Goal: Information Seeking & Learning: Find specific fact

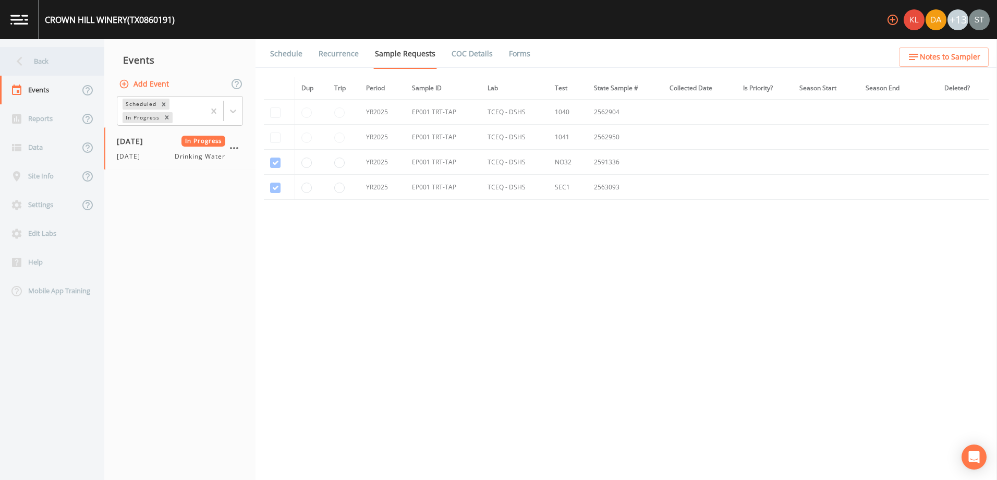
click at [27, 53] on icon at bounding box center [19, 61] width 18 height 18
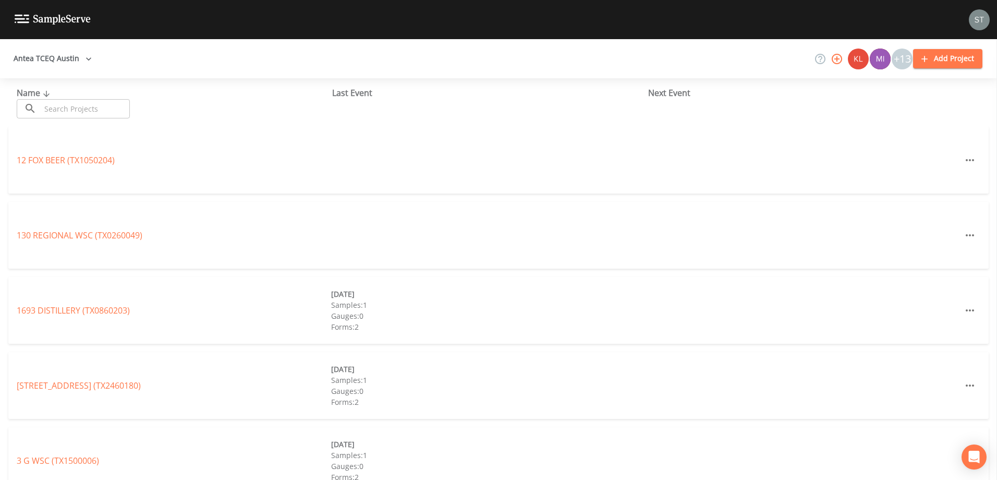
click at [78, 107] on input "text" at bounding box center [85, 108] width 89 height 19
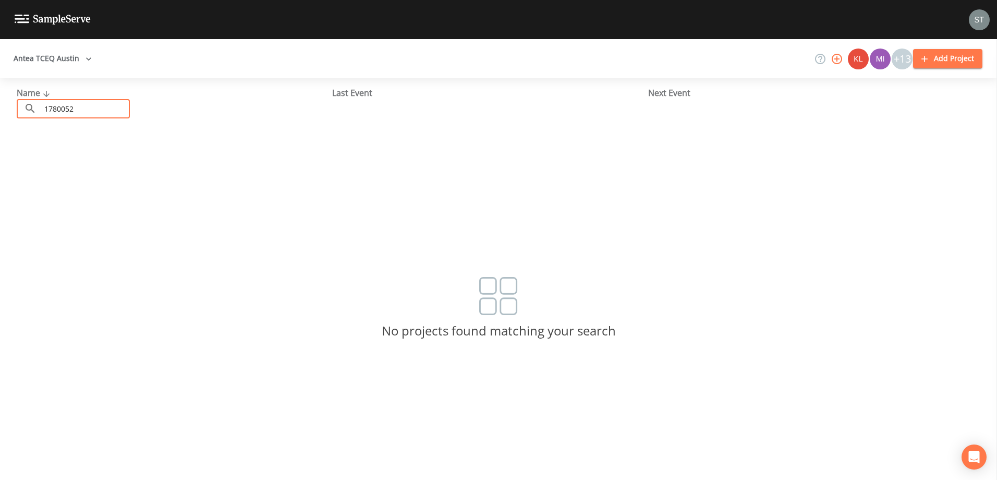
type input "1780052"
click at [76, 60] on button "Antea TCEQ Austin" at bounding box center [52, 58] width 87 height 19
click at [550, 479] on link "Antea TCEQ SiteX" at bounding box center [583, 485] width 67 height 11
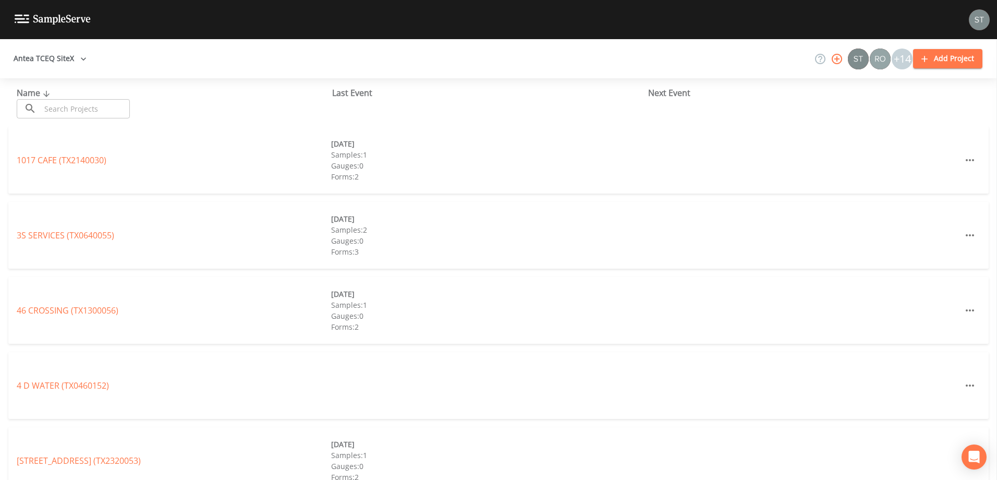
click at [80, 115] on input "text" at bounding box center [85, 108] width 89 height 19
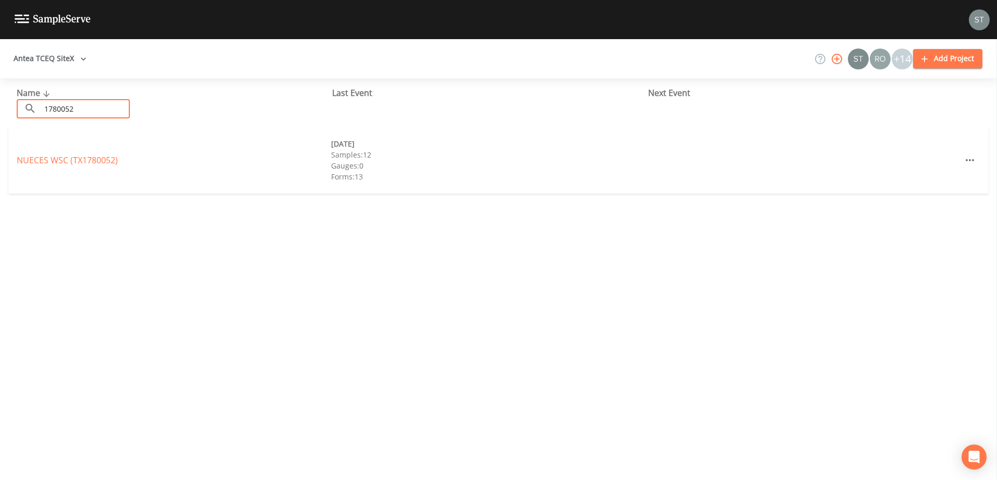
type input "1780052"
click at [20, 246] on div "Name ​ 1780052 ​ Last Event Next Event NUECES WSC (TX1780052) 08/11/2025 Sample…" at bounding box center [498, 279] width 997 height 402
click at [36, 160] on link "NUECES WSC (TX1780052)" at bounding box center [67, 159] width 101 height 11
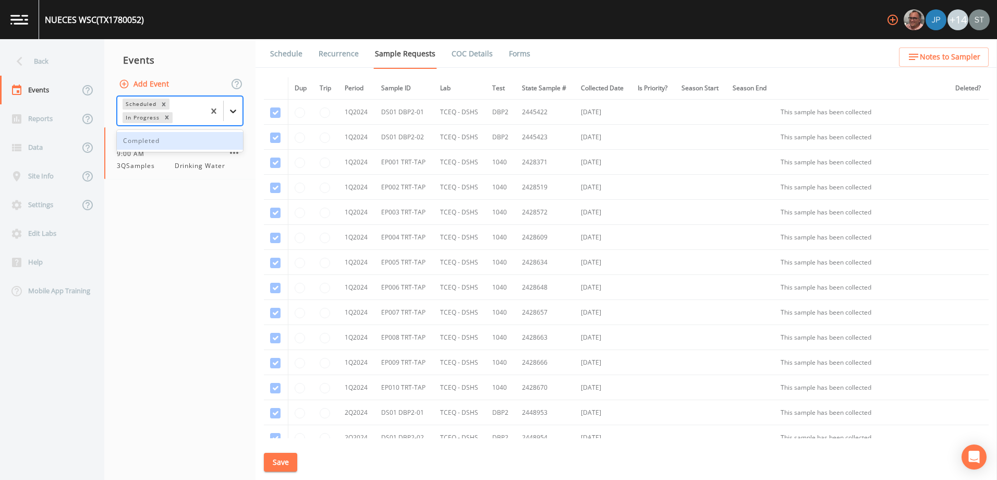
click at [236, 109] on icon at bounding box center [233, 111] width 10 height 10
click at [196, 138] on div "Completed" at bounding box center [180, 141] width 126 height 18
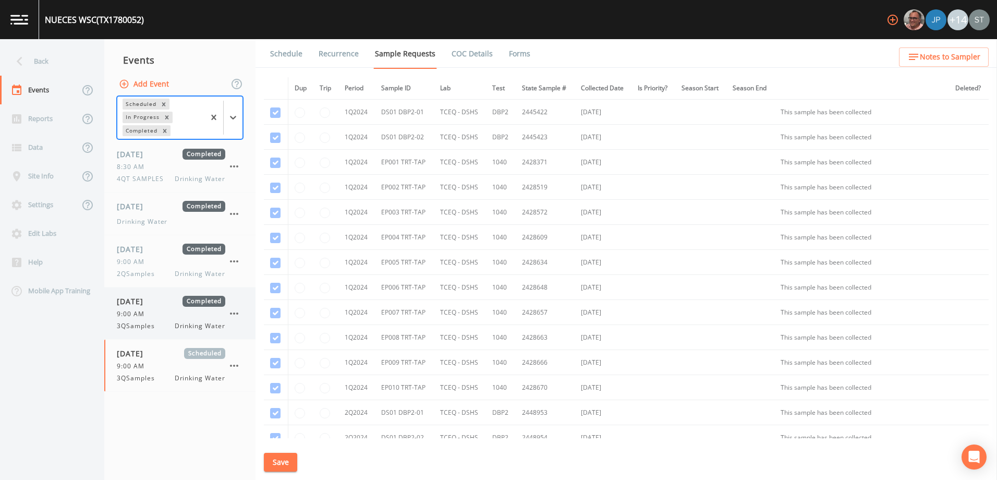
click at [126, 304] on span "07/07/2025" at bounding box center [134, 301] width 34 height 11
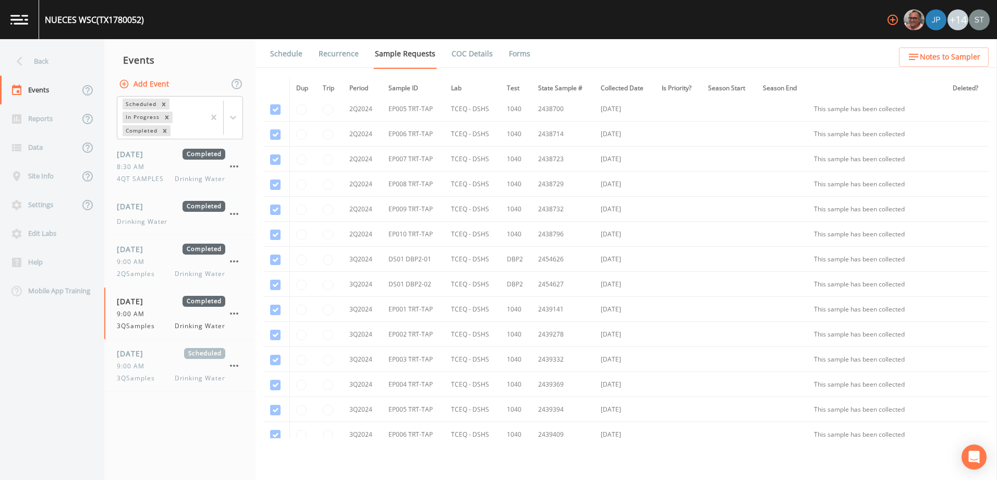
scroll to position [469, 0]
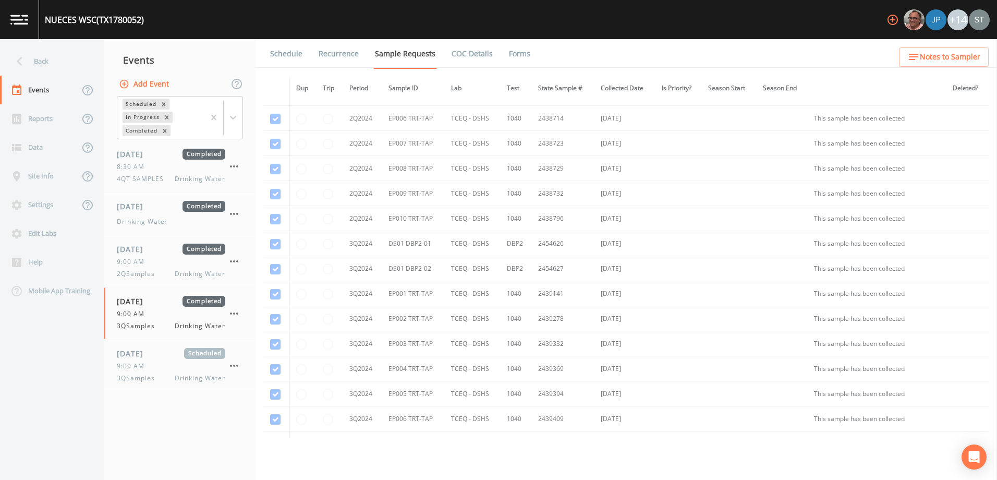
click at [515, 58] on link "Forms" at bounding box center [519, 53] width 25 height 29
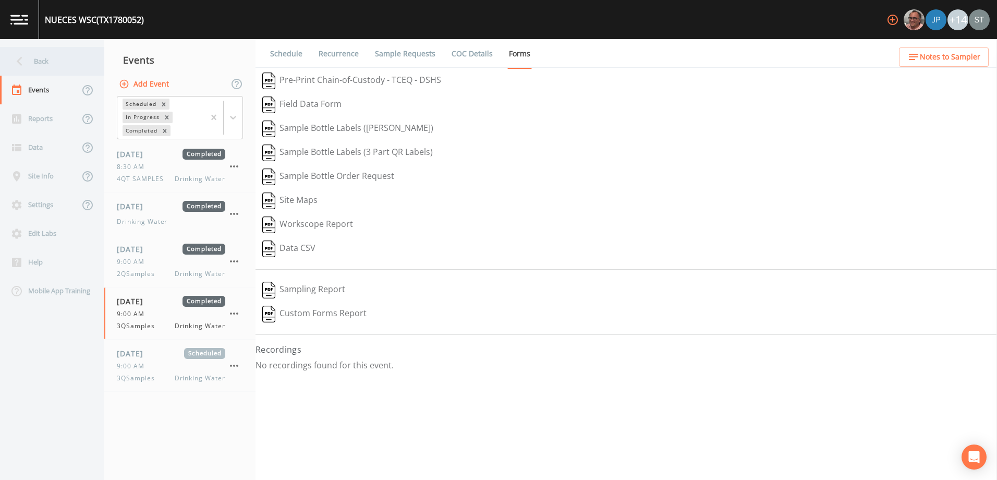
click at [33, 58] on div "Back" at bounding box center [47, 61] width 94 height 29
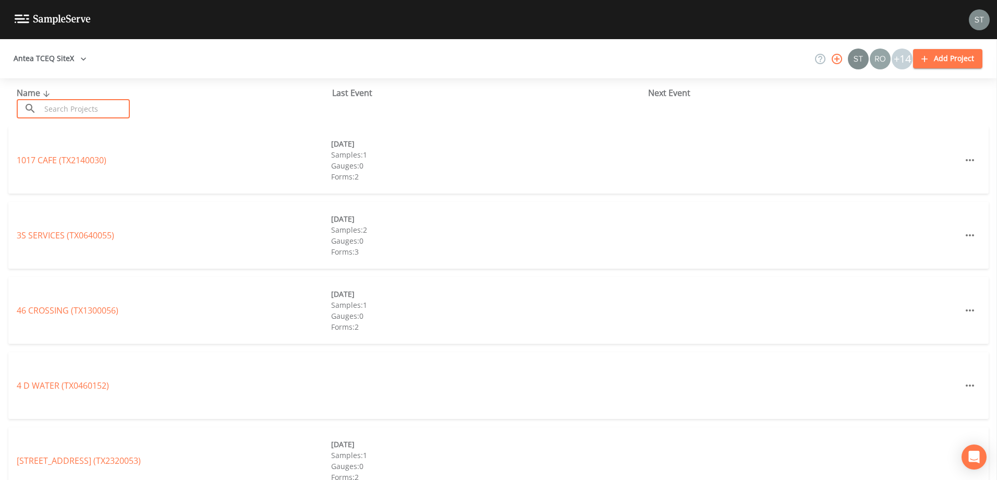
click at [54, 109] on input "text" at bounding box center [85, 108] width 89 height 19
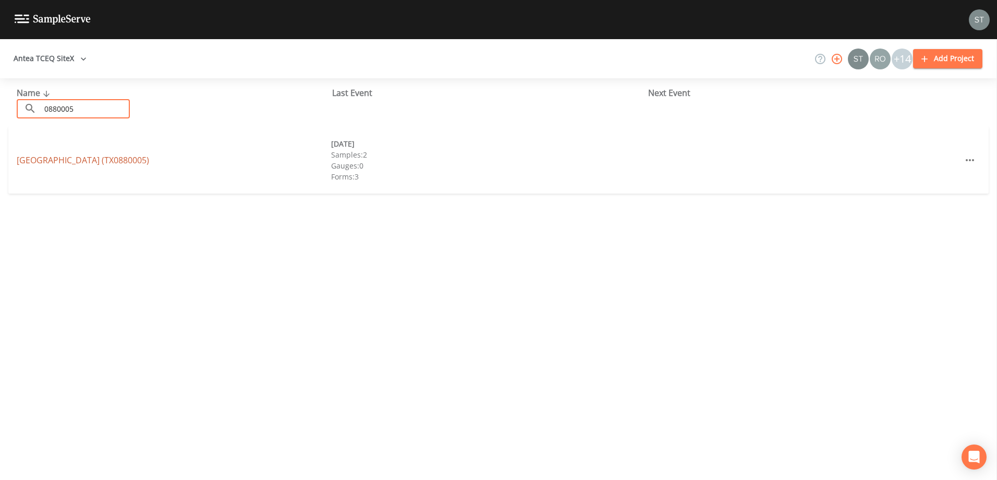
type input "0880005"
click at [83, 162] on link "COLETO CREEK POWER STATION (TX0880005)" at bounding box center [83, 159] width 132 height 11
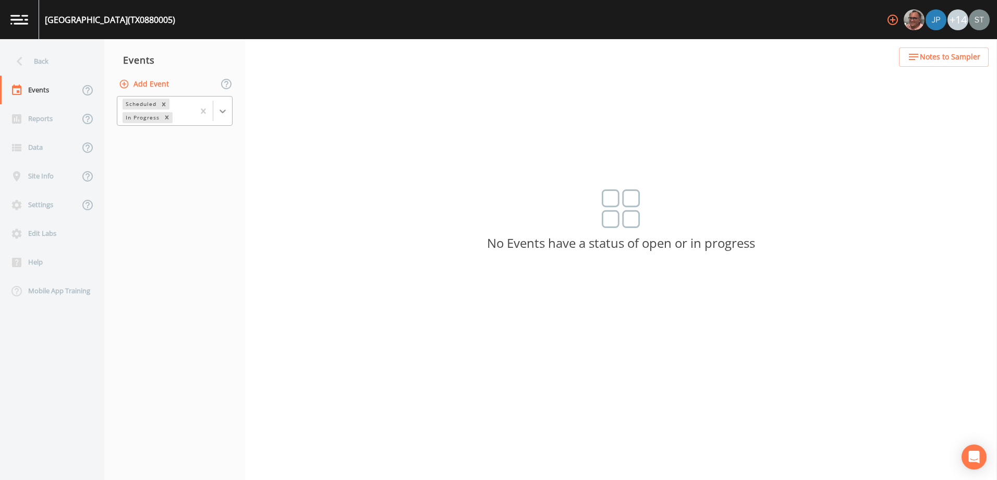
click at [226, 111] on div at bounding box center [222, 111] width 19 height 19
click at [204, 139] on div "Completed" at bounding box center [175, 141] width 116 height 18
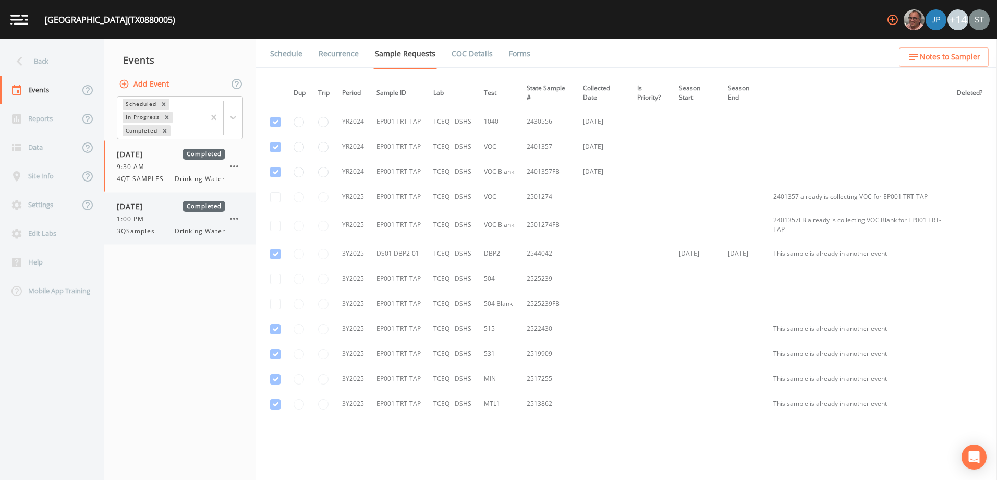
click at [130, 221] on span "1:00 PM" at bounding box center [133, 218] width 33 height 9
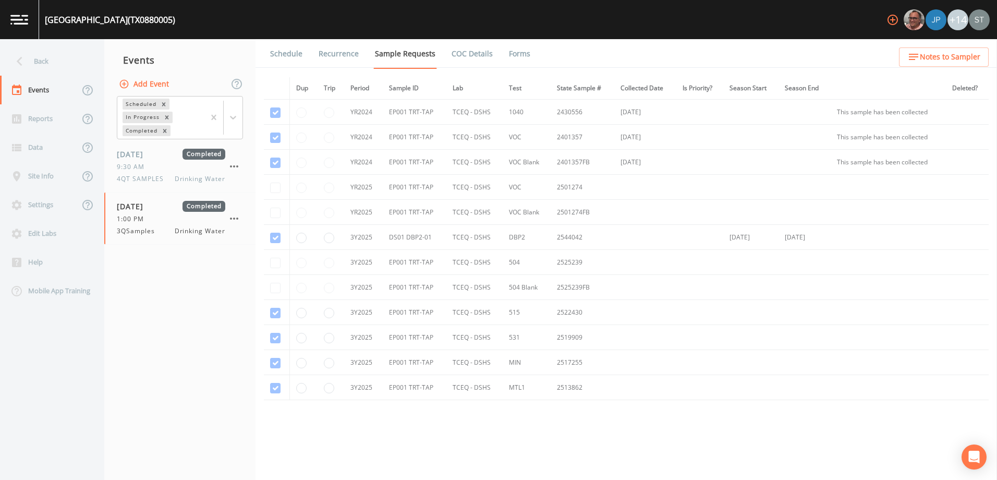
click at [511, 50] on link "Forms" at bounding box center [519, 53] width 25 height 29
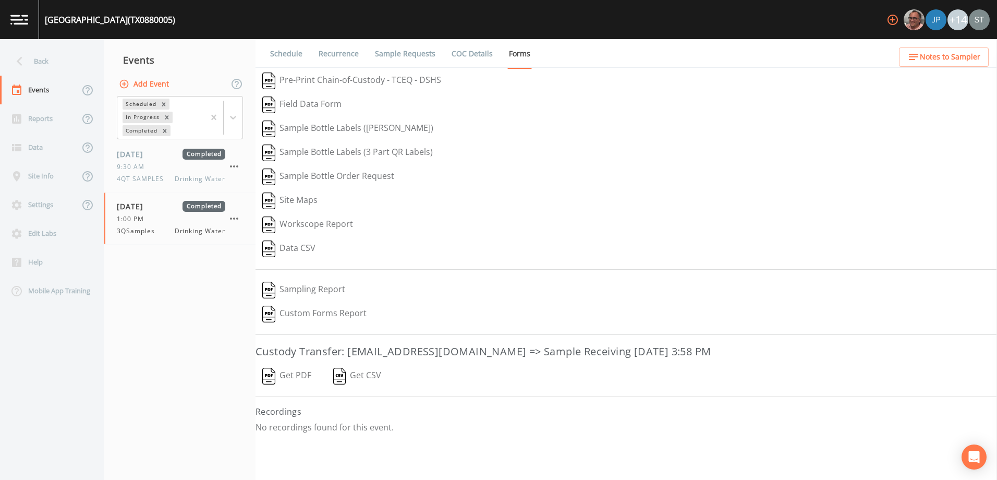
click at [313, 288] on button "Sampling Report" at bounding box center [304, 290] width 96 height 24
click at [156, 310] on nav "Events Add Event Scheduled In Progress Completed 12/12/2024 Completed 9:30 AM 4…" at bounding box center [179, 259] width 151 height 441
click at [916, 49] on button "Notes to Sampler" at bounding box center [944, 56] width 90 height 19
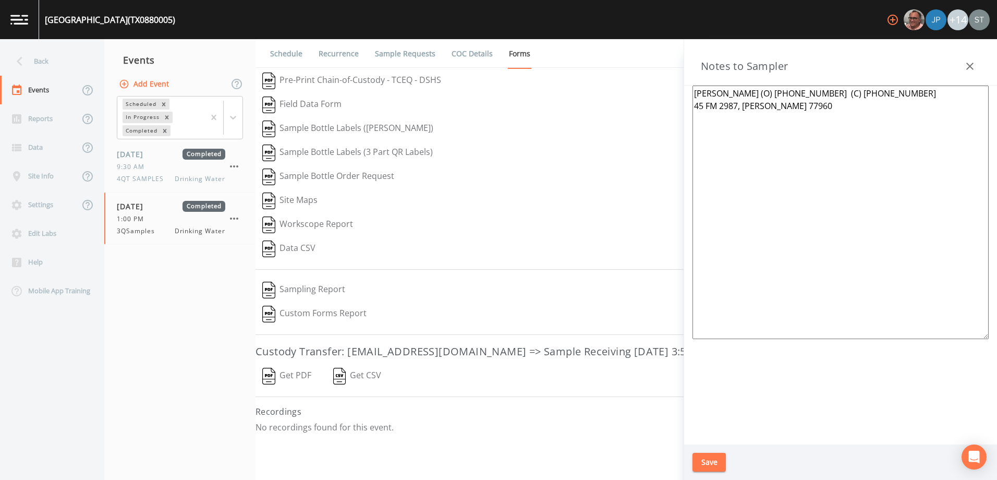
drag, startPoint x: 755, startPoint y: 92, endPoint x: 690, endPoint y: 90, distance: 64.7
click at [691, 90] on div "Douglas Richter (O) 361-788-5110 (C) 361-788-5145 45 FM 2987, Fannin 77960" at bounding box center [840, 265] width 313 height 359
click at [968, 67] on icon "button" at bounding box center [969, 66] width 7 height 7
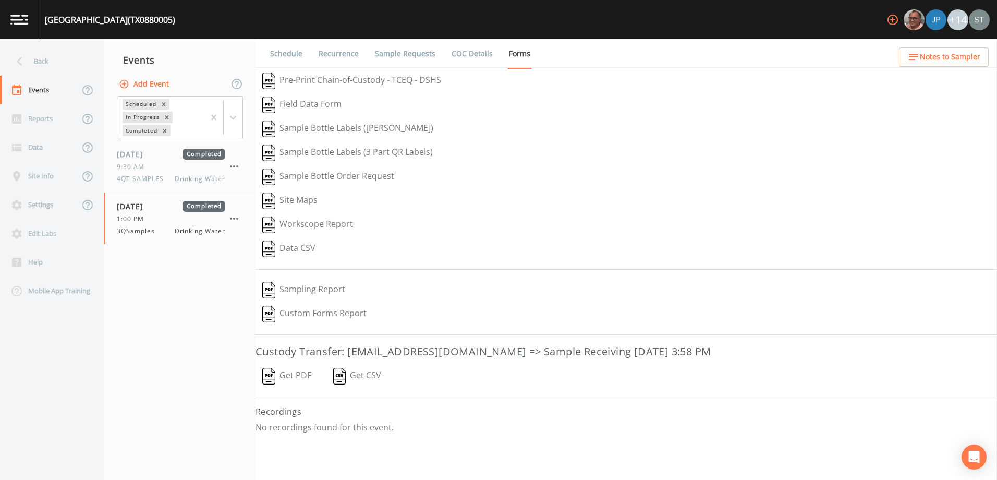
click at [939, 119] on div "Sample Bottle Labels (Avery)" at bounding box center [627, 129] width 742 height 24
click at [941, 53] on span "Notes to Sampler" at bounding box center [950, 57] width 60 height 13
